Goal: Check status: Check status

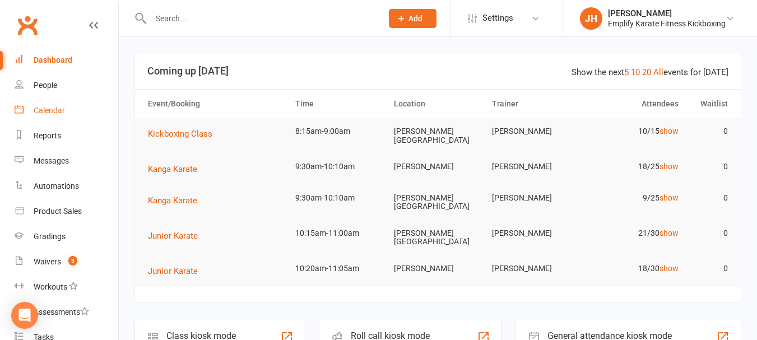
click at [37, 103] on link "Calendar" at bounding box center [67, 110] width 104 height 25
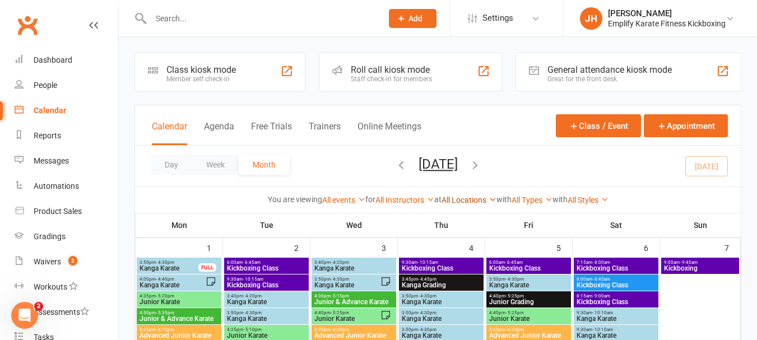
click at [444, 201] on link "All Locations" at bounding box center [469, 200] width 55 height 9
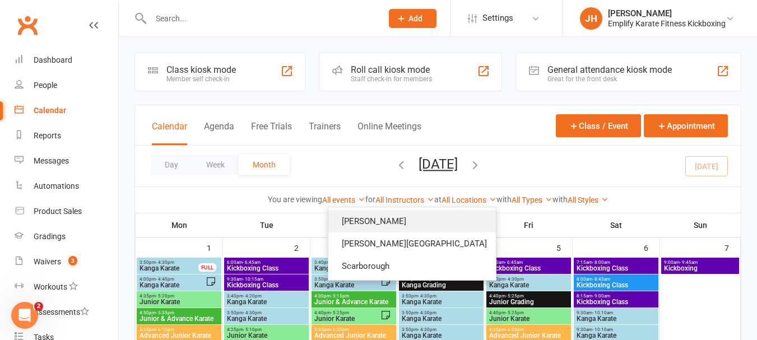
click at [420, 224] on link "[PERSON_NAME]" at bounding box center [413, 221] width 168 height 22
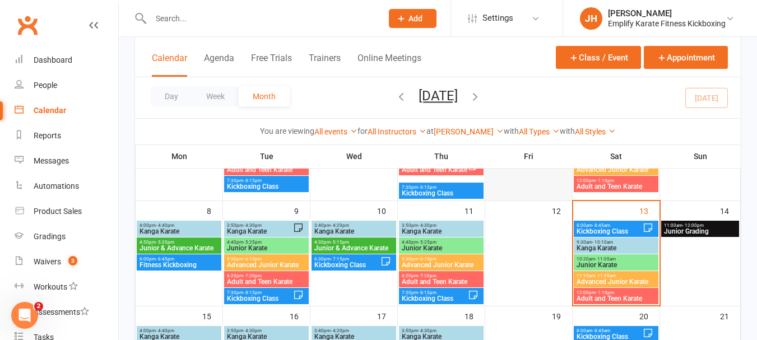
scroll to position [168, 0]
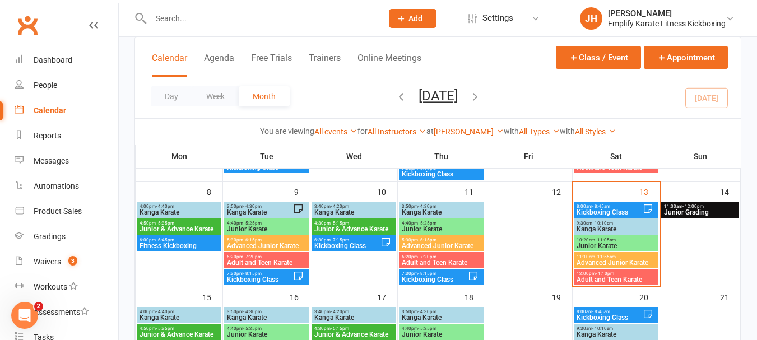
click at [611, 226] on span "Kanga Karate" at bounding box center [616, 229] width 80 height 7
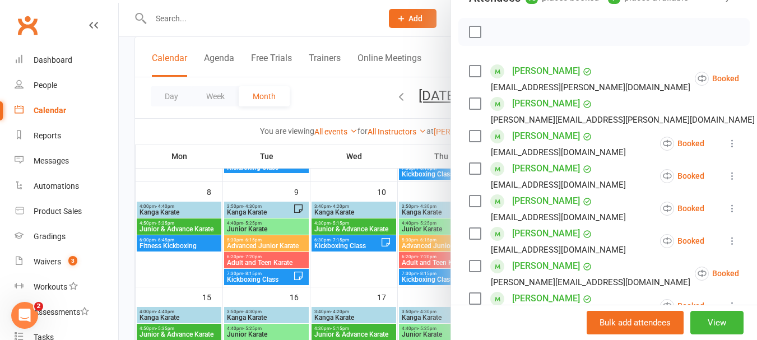
scroll to position [144, 0]
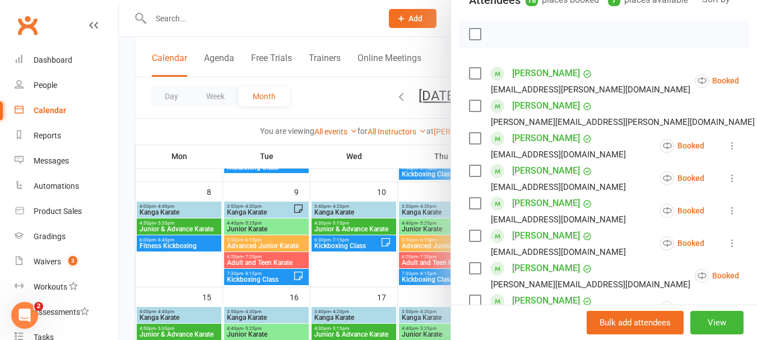
click at [474, 40] on label at bounding box center [474, 34] width 11 height 11
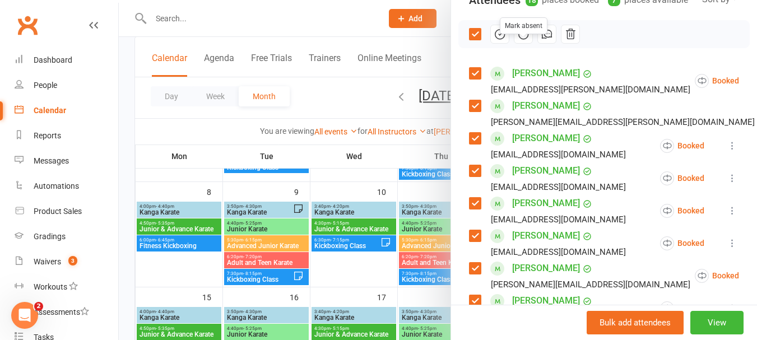
click at [522, 40] on icon "button" at bounding box center [523, 34] width 12 height 12
click at [469, 40] on label at bounding box center [474, 34] width 11 height 11
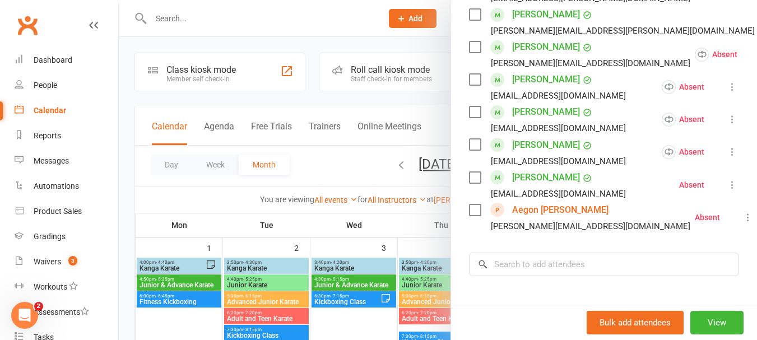
scroll to position [505, 0]
